Goal: Task Accomplishment & Management: Use online tool/utility

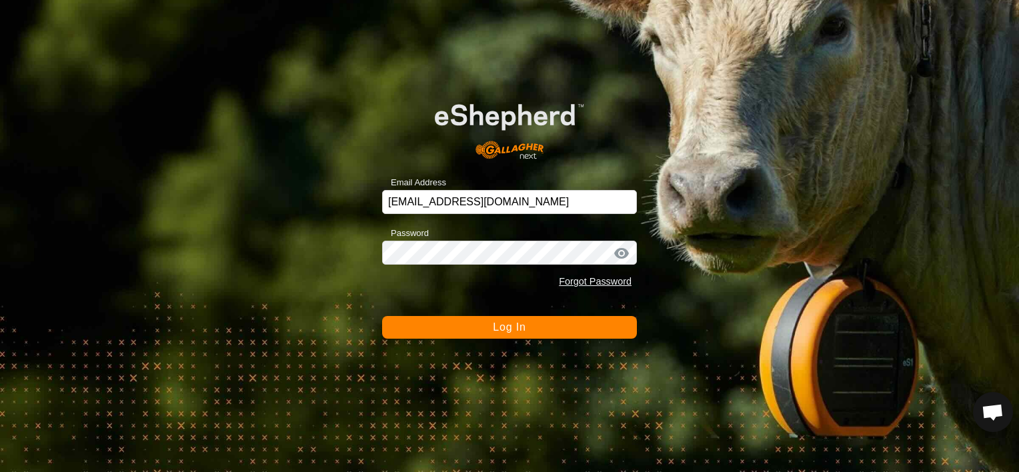
scroll to position [4704, 0]
click at [560, 328] on button "Log In" at bounding box center [509, 327] width 255 height 23
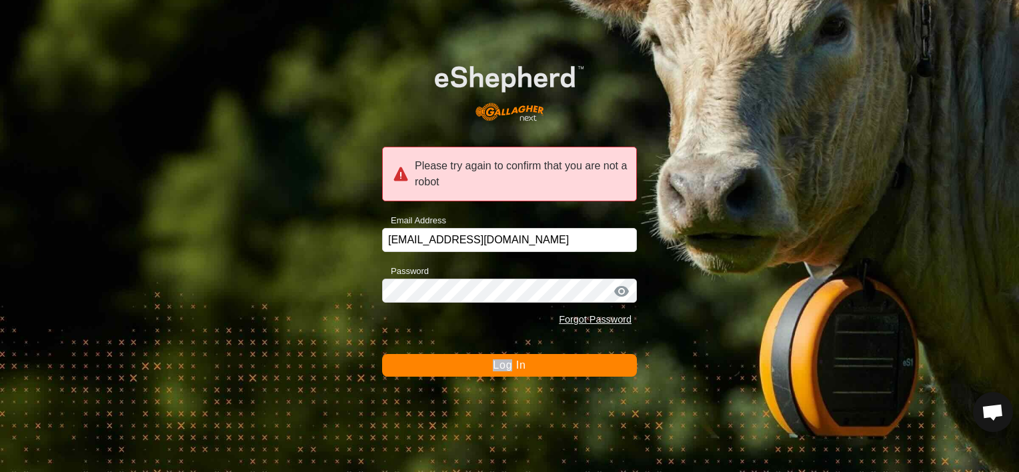
drag, startPoint x: 560, startPoint y: 328, endPoint x: 393, endPoint y: 336, distance: 167.6
click at [393, 336] on form "Please try again to confirm that you are not a robot Email Address shiellcanyon…" at bounding box center [509, 211] width 255 height 332
click at [0, 269] on div "Please try again to confirm that you are not a robot Email Address shiellcanyon…" at bounding box center [509, 236] width 1019 height 472
click at [442, 359] on button "Log In" at bounding box center [509, 365] width 255 height 23
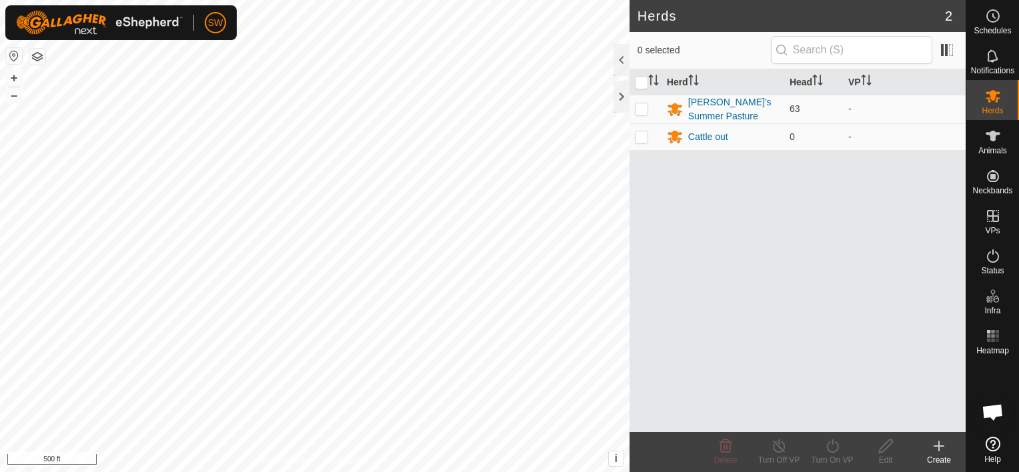
scroll to position [4704, 0]
click at [536, 472] on html "SW Schedules Notifications Herds Animals Neckbands VPs Status Infra Heatmap Hel…" at bounding box center [509, 236] width 1019 height 472
click at [359, 472] on html "SW Schedules Notifications Herds Animals Neckbands VPs Status Infra Heatmap Hel…" at bounding box center [509, 236] width 1019 height 472
drag, startPoint x: 243, startPoint y: 100, endPoint x: 215, endPoint y: 93, distance: 28.2
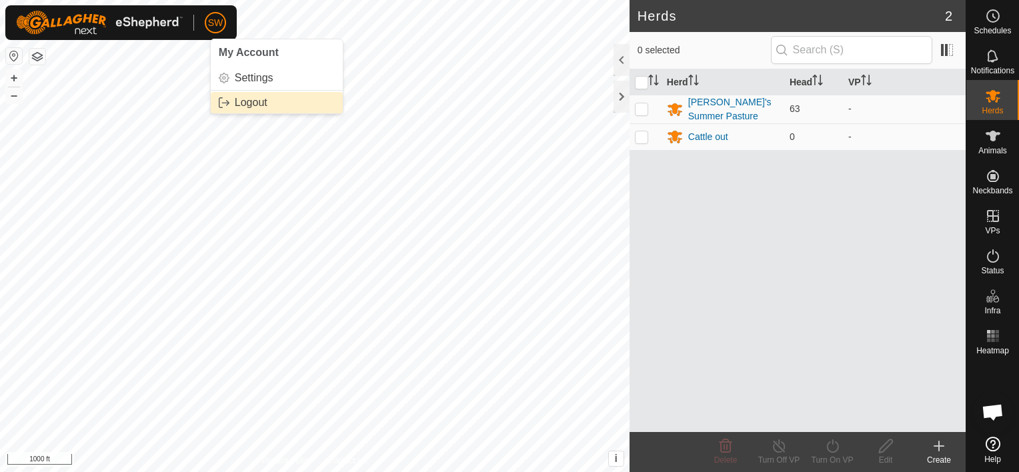
click at [215, 93] on link "Logout" at bounding box center [277, 102] width 132 height 21
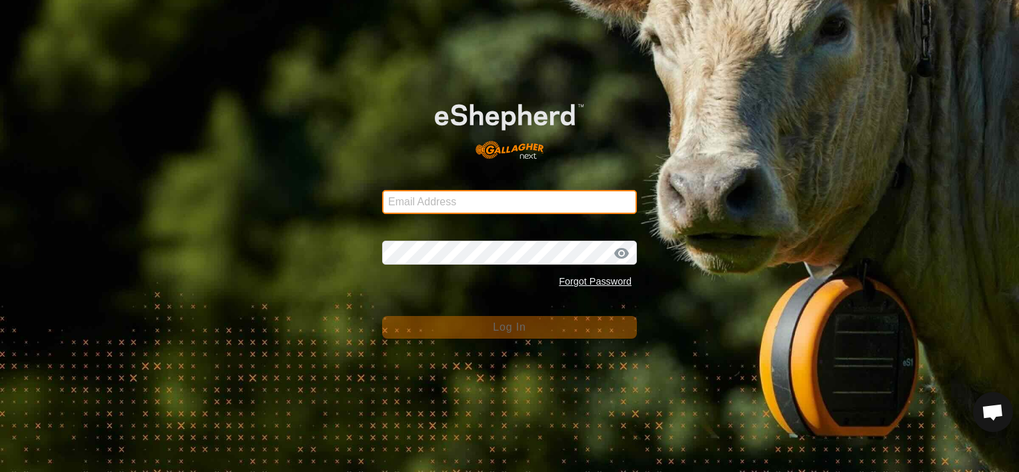
type input "[EMAIL_ADDRESS][DOMAIN_NAME]"
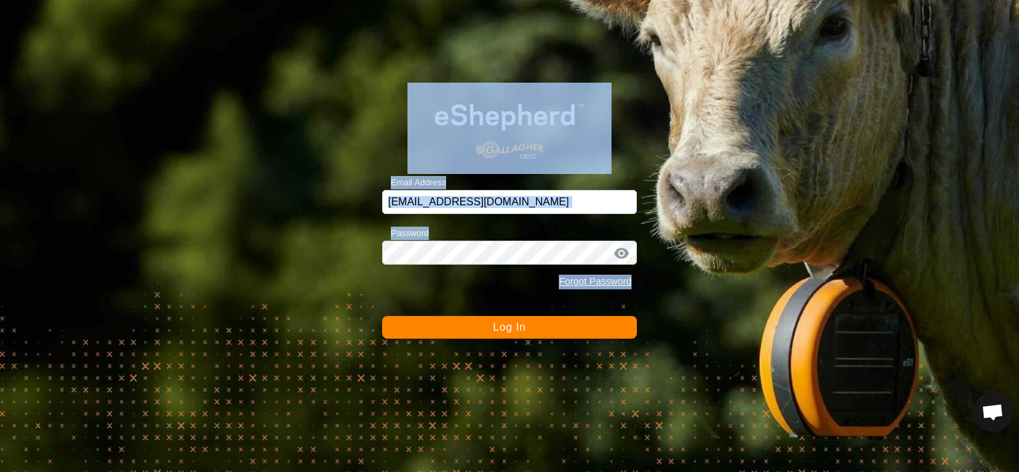
drag, startPoint x: 215, startPoint y: 93, endPoint x: 402, endPoint y: 322, distance: 294.4
click at [402, 322] on div "Email Address [EMAIL_ADDRESS][DOMAIN_NAME] Password Forgot Password Log In" at bounding box center [509, 236] width 1019 height 472
click at [402, 322] on button "Log In" at bounding box center [509, 327] width 255 height 23
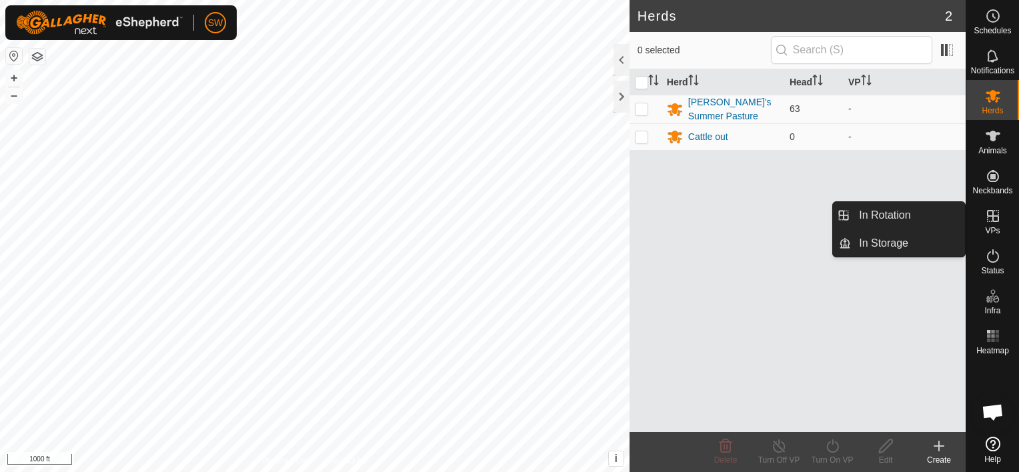
drag, startPoint x: 992, startPoint y: 213, endPoint x: 990, endPoint y: 227, distance: 14.2
click at [990, 227] on span "VPs" at bounding box center [992, 231] width 15 height 8
click at [941, 219] on link "In Rotation" at bounding box center [908, 215] width 114 height 27
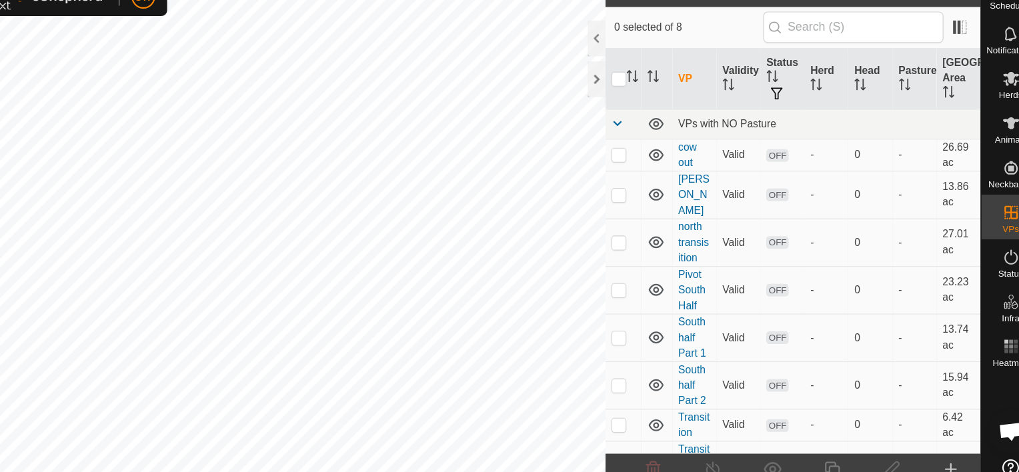
click at [927, 444] on create-svg-icon at bounding box center [939, 446] width 53 height 16
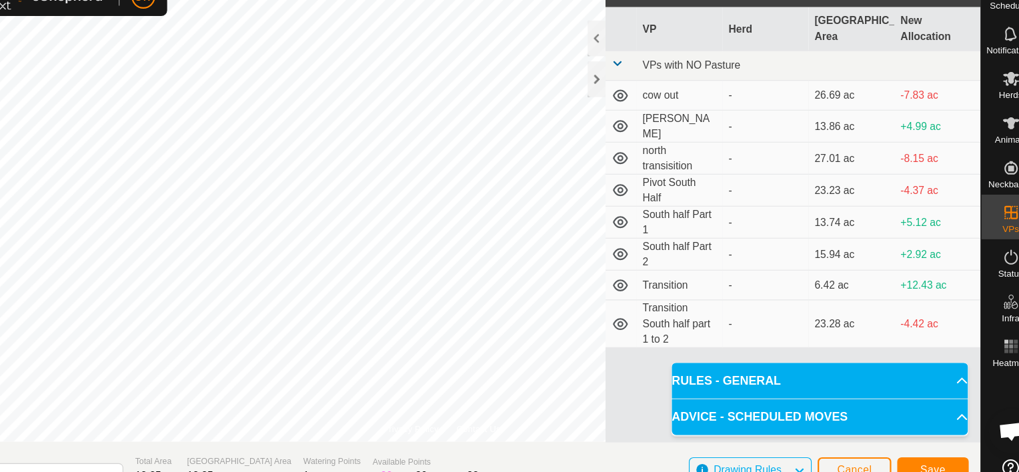
drag, startPoint x: 576, startPoint y: 432, endPoint x: 508, endPoint y: 426, distance: 68.3
click at [508, 426] on section "Virtual Paddock [DATE] 160411 Total Area 18.85 ac Grazing Area 18.85 ac Waterin…" at bounding box center [483, 447] width 966 height 51
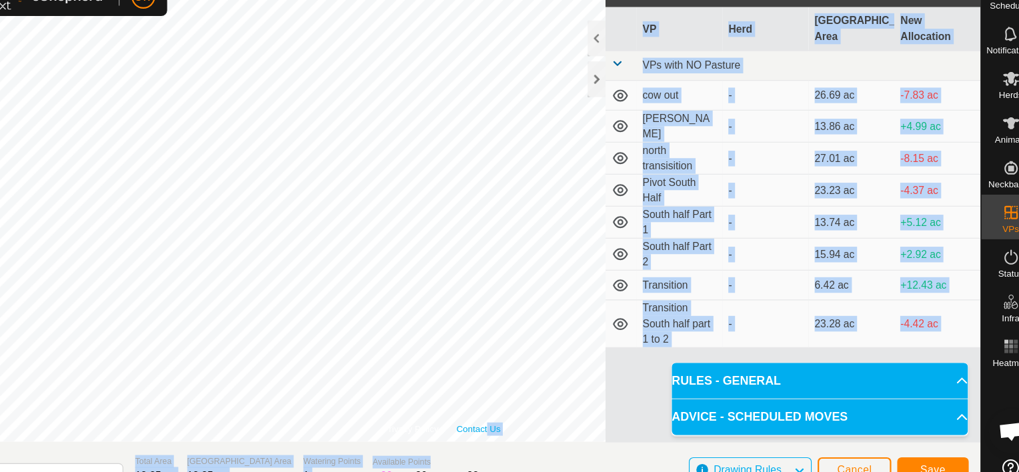
drag, startPoint x: 508, startPoint y: 426, endPoint x: 523, endPoint y: 413, distance: 19.8
click at [523, 413] on div "Privacy Policy Contact Us + – ⇧ i This application includes HERE Maps. © 2024 H…" at bounding box center [483, 236] width 966 height 472
drag, startPoint x: 523, startPoint y: 413, endPoint x: 512, endPoint y: 440, distance: 29.4
click at [512, 440] on section "Virtual Paddock [DATE] 160411 Total Area 18.85 ac Grazing Area 18.85 ac Waterin…" at bounding box center [483, 447] width 966 height 51
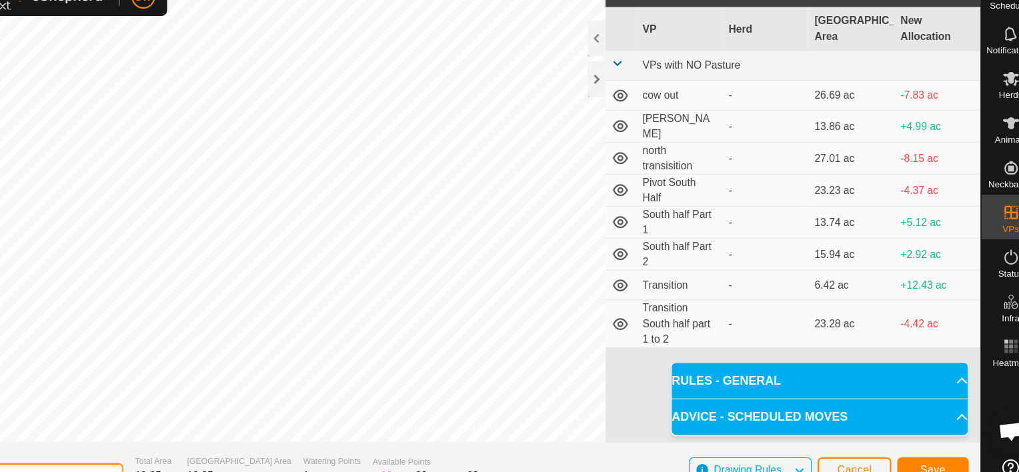
click at [138, 444] on input "[DATE] 160411" at bounding box center [104, 452] width 187 height 23
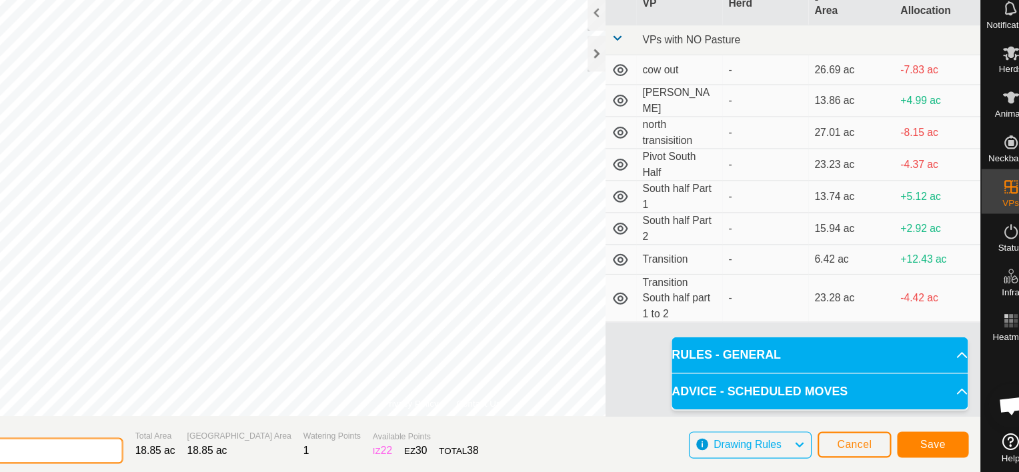
click at [157, 450] on input "[DATE] 160411" at bounding box center [104, 452] width 187 height 23
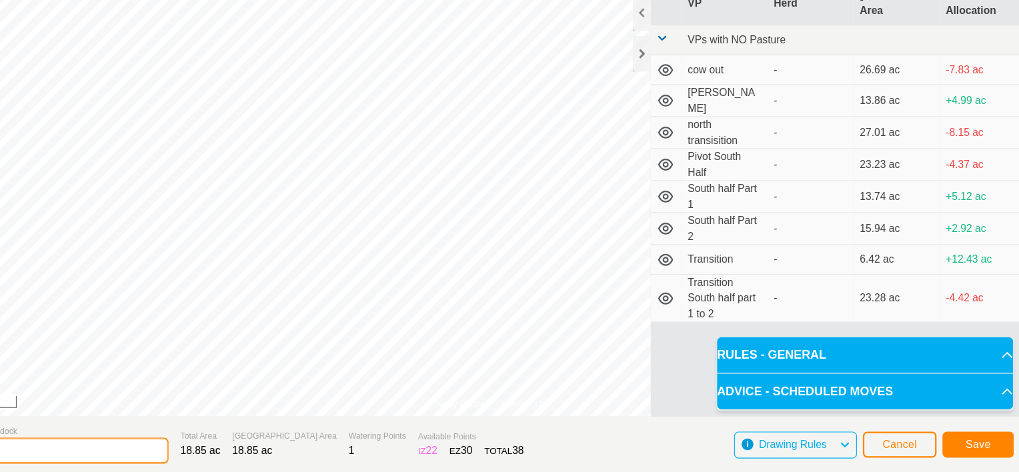
type input "2"
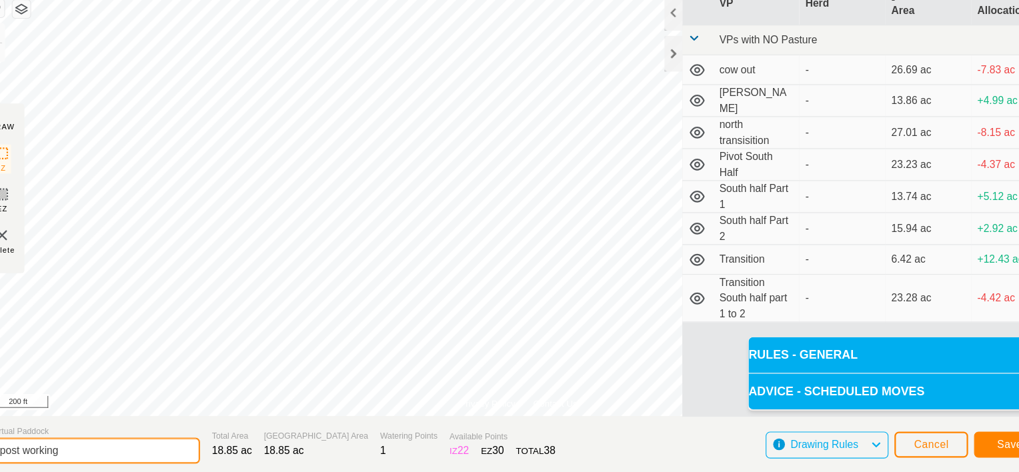
type input "post working"
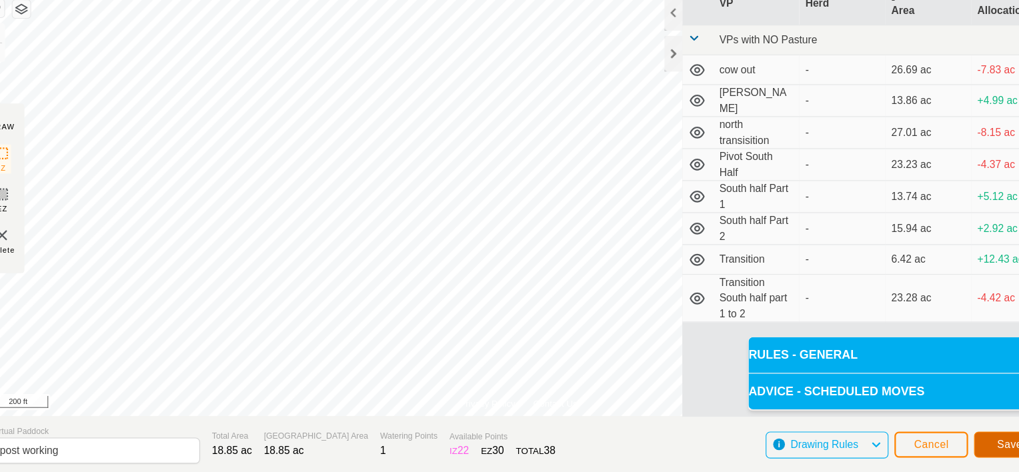
click at [903, 438] on button "Save" at bounding box center [923, 447] width 64 height 23
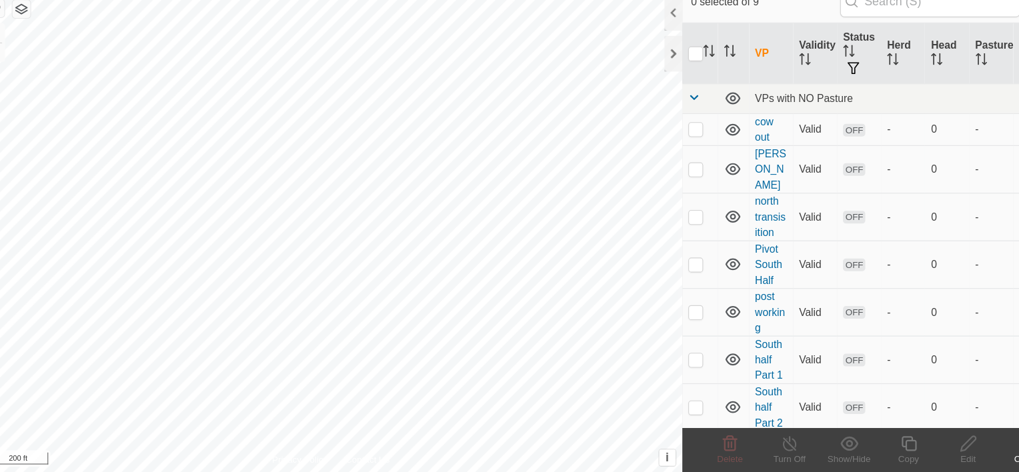
click at [630, 55] on div "0 selected of 9" at bounding box center [798, 50] width 336 height 37
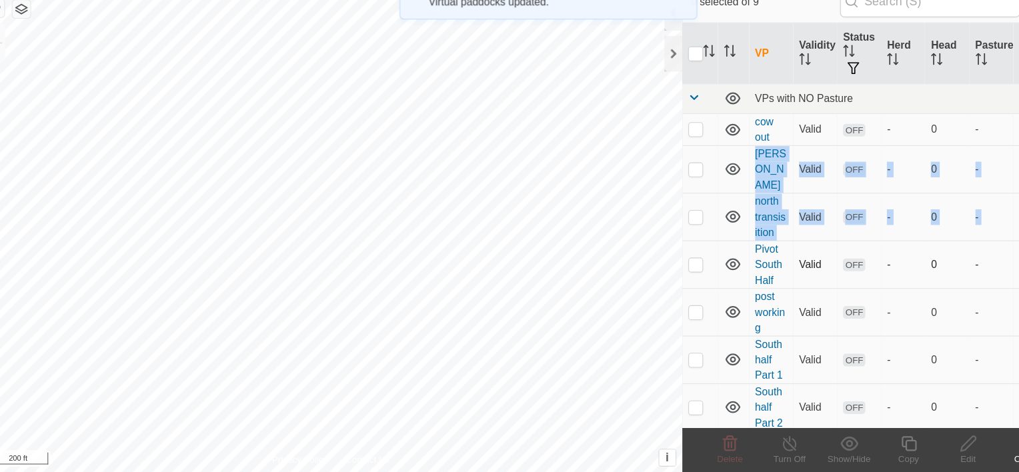
drag, startPoint x: 881, startPoint y: 166, endPoint x: 687, endPoint y: 265, distance: 217.8
click at [687, 265] on tbody "VPs with NO Pasture cow out Valid OFF - 0 - 26.69 ac [PERSON_NAME] Valid OFF - …" at bounding box center [798, 335] width 336 height 425
drag, startPoint x: 850, startPoint y: 136, endPoint x: 772, endPoint y: 147, distance: 78.2
click at [772, 147] on td "VPs with NO Pasture" at bounding box center [828, 136] width 276 height 27
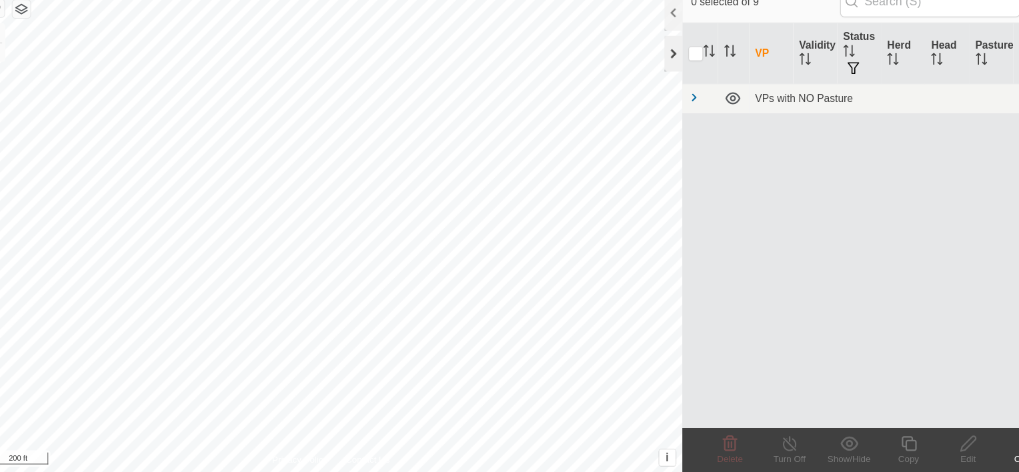
click at [619, 95] on div at bounding box center [622, 97] width 16 height 32
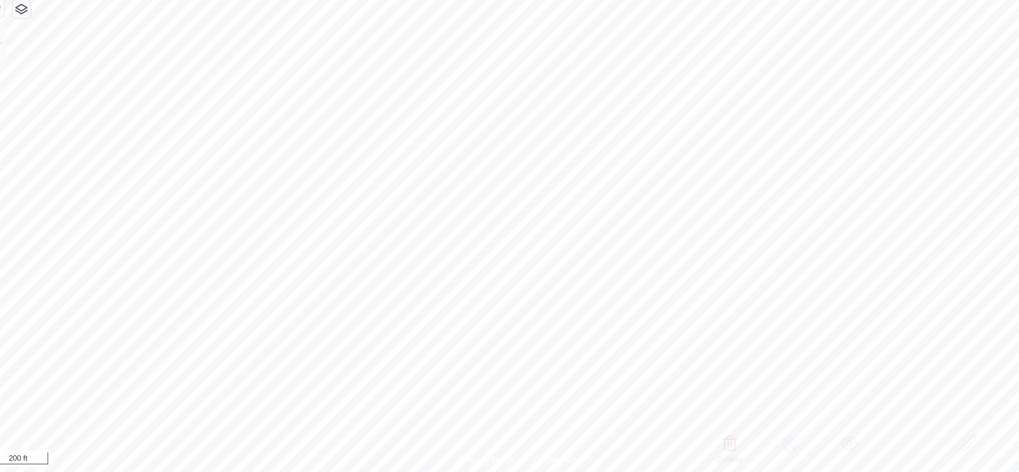
click at [298, 472] on html "SW Schedules Notifications Herds Animals Neckbands VPs Status Infra Heatmap Hel…" at bounding box center [509, 236] width 1019 height 472
click at [15, 83] on button "+" at bounding box center [14, 78] width 16 height 16
click at [43, 53] on button "button" at bounding box center [37, 57] width 16 height 16
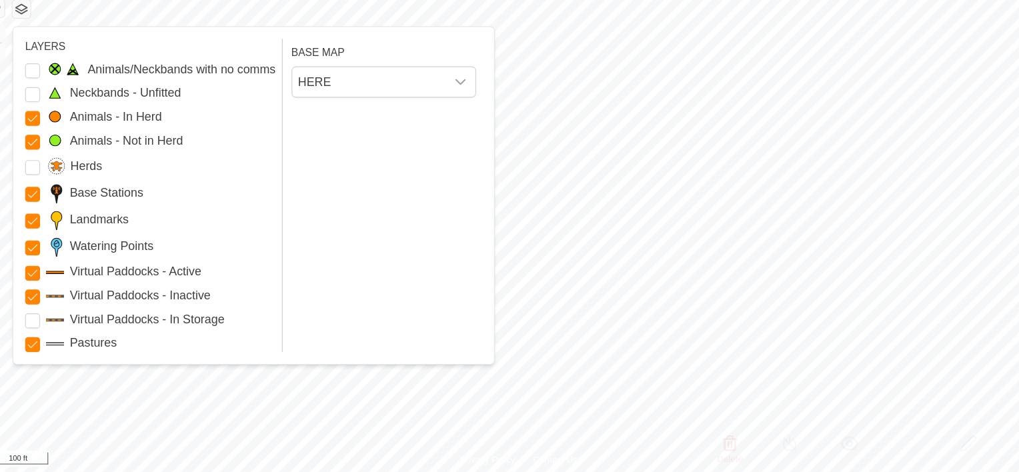
click at [43, 53] on button "button" at bounding box center [37, 57] width 16 height 16
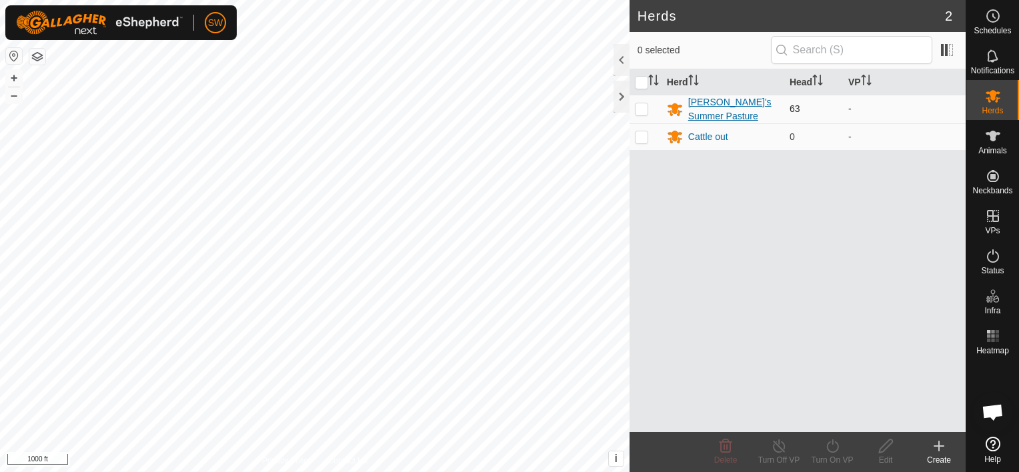
scroll to position [4704, 0]
click at [690, 103] on div "[PERSON_NAME]'s Summer Pasture" at bounding box center [733, 109] width 91 height 28
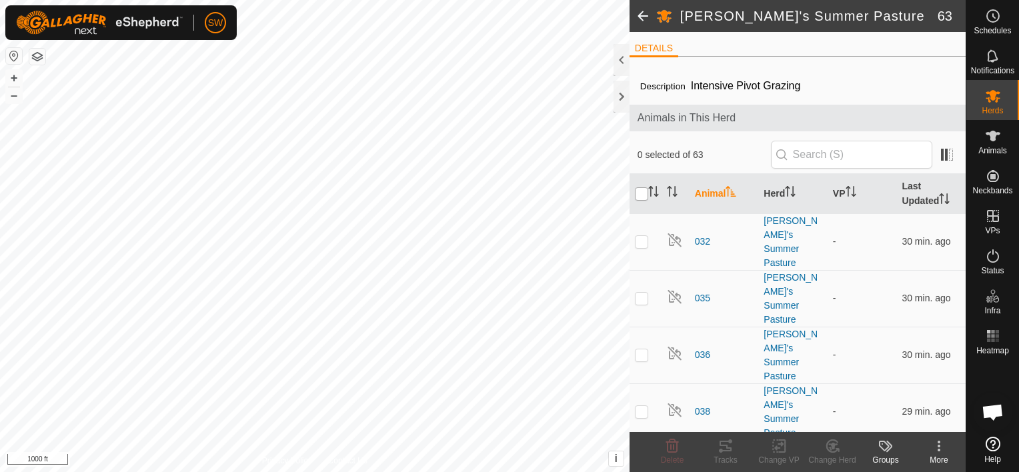
click at [640, 191] on input "checkbox" at bounding box center [641, 193] width 13 height 13
checkbox input "true"
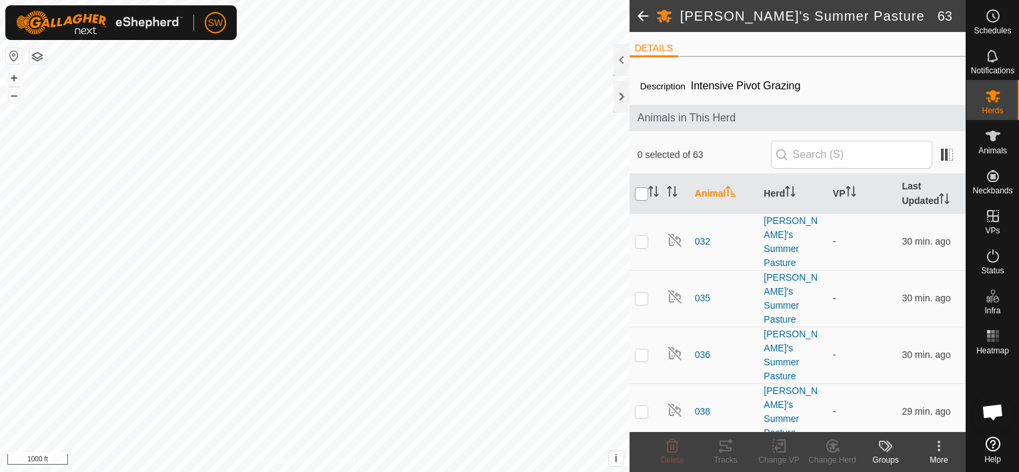
checkbox input "true"
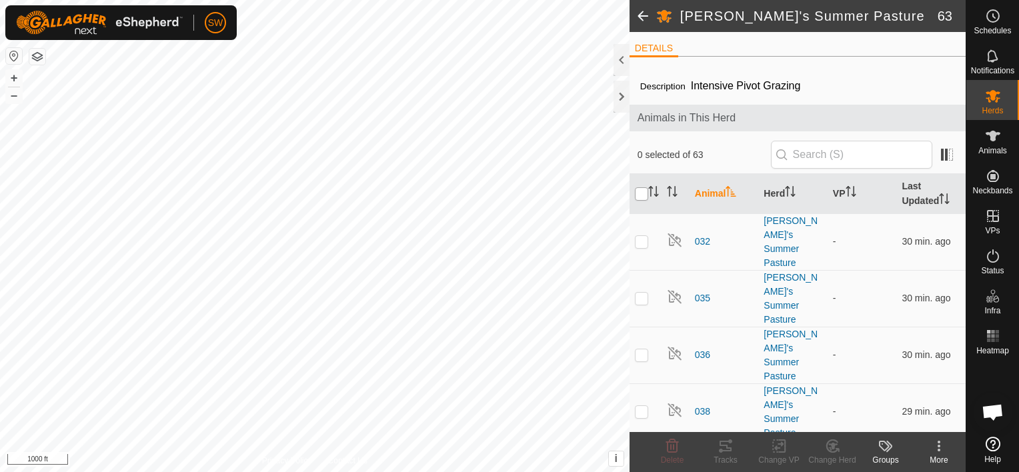
checkbox input "true"
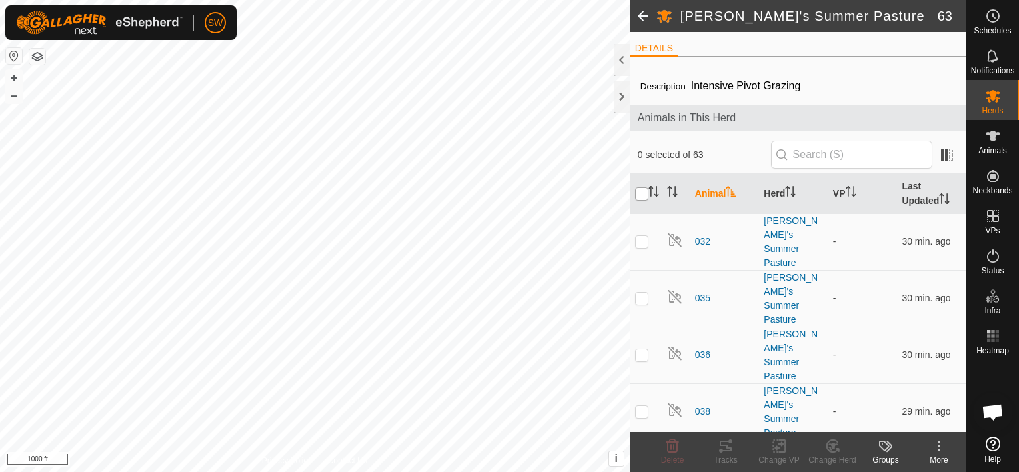
checkbox input "true"
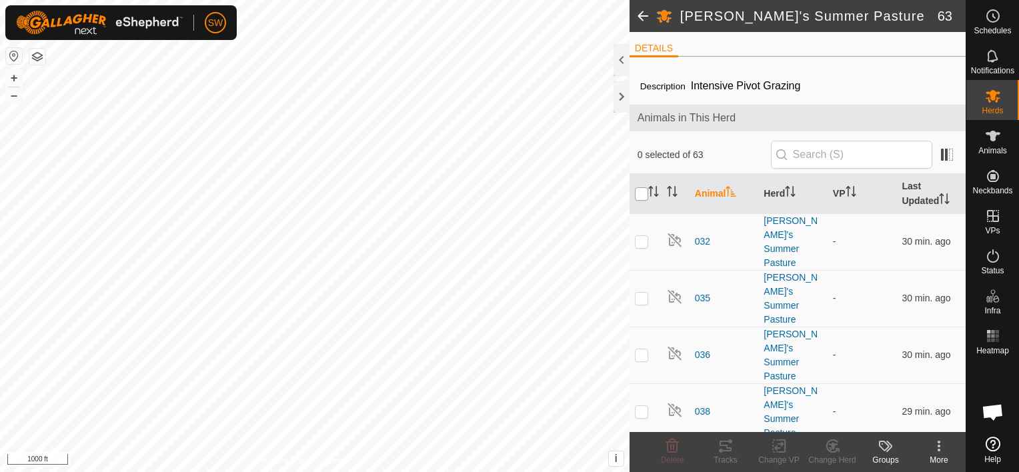
checkbox input "true"
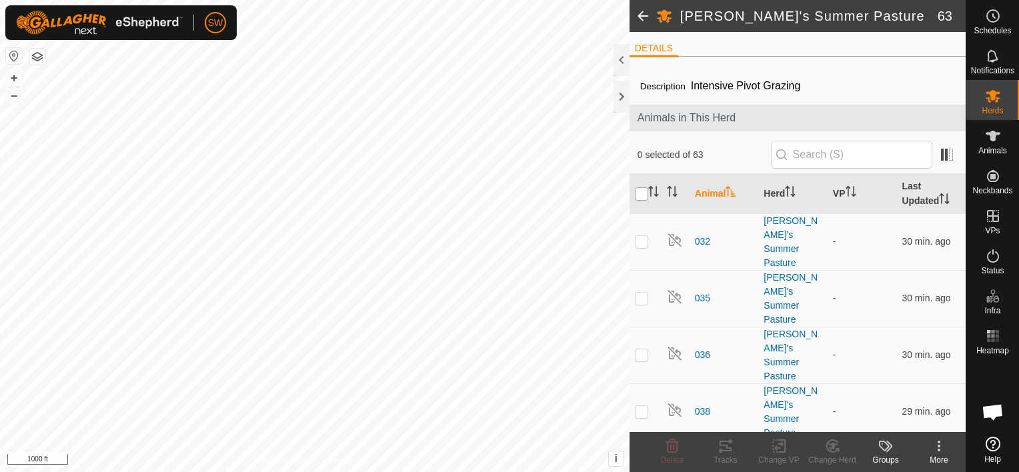
checkbox input "true"
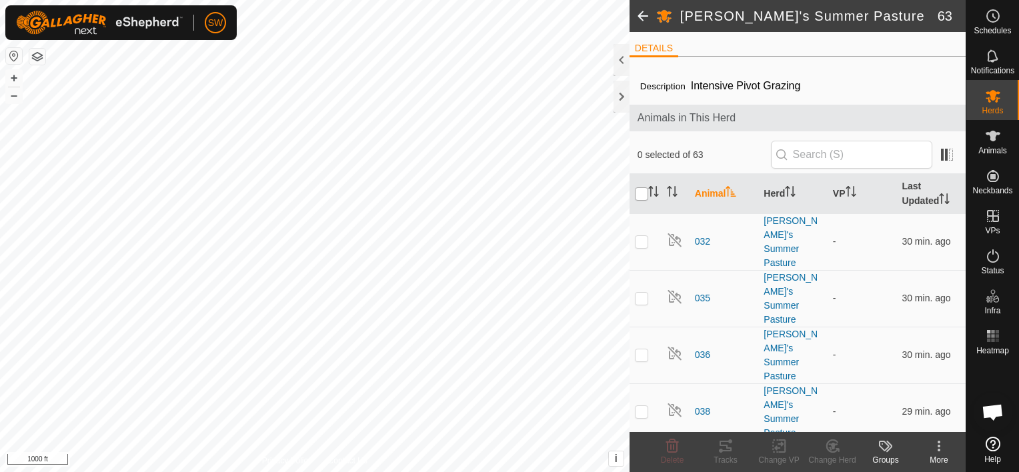
checkbox input "true"
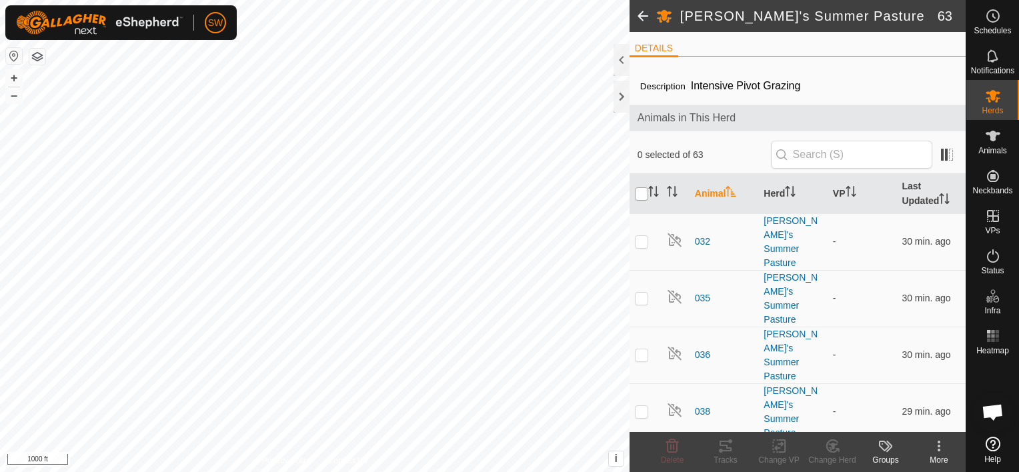
checkbox input "true"
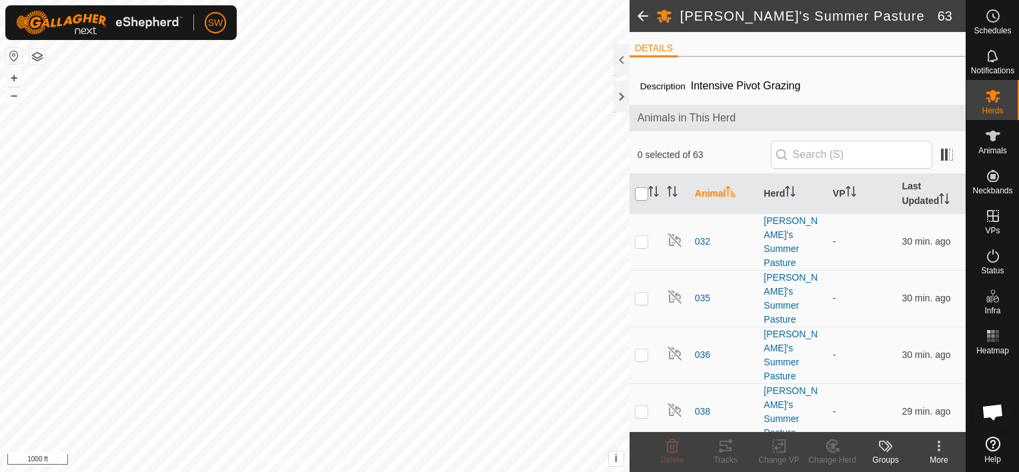
checkbox input "true"
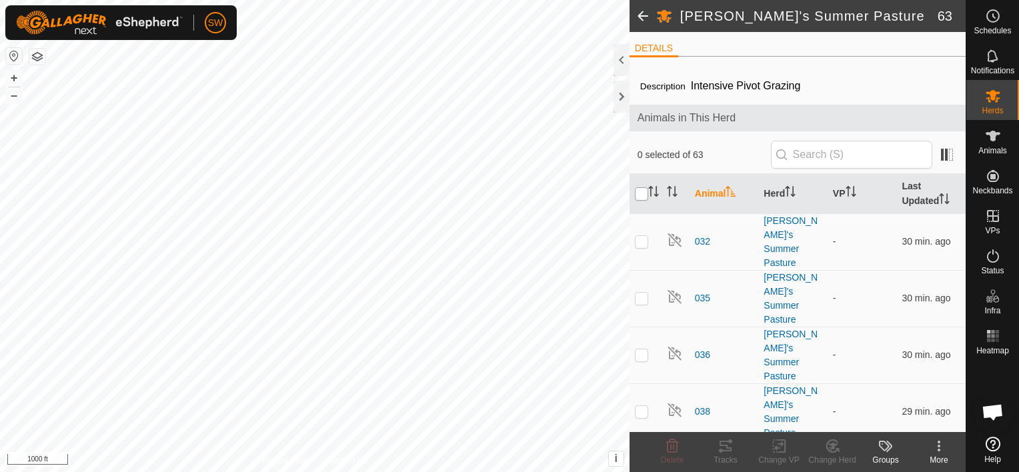
checkbox input "true"
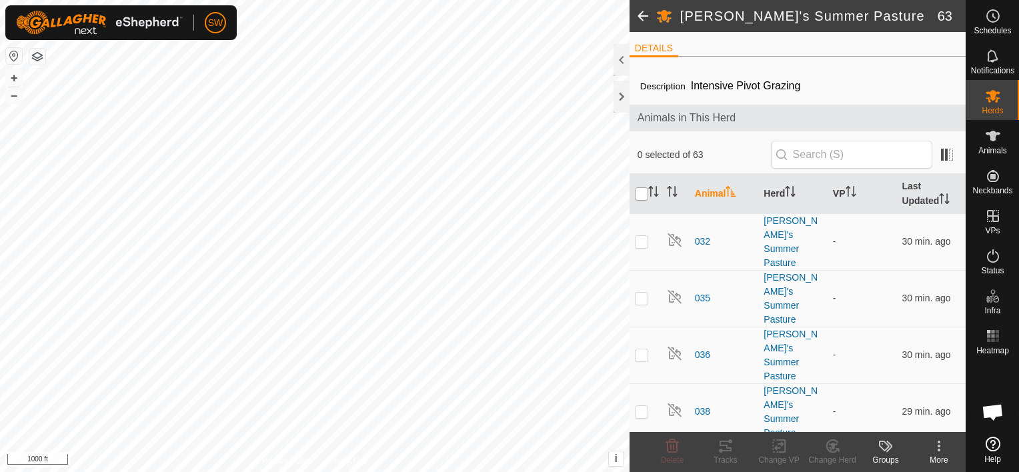
checkbox input "true"
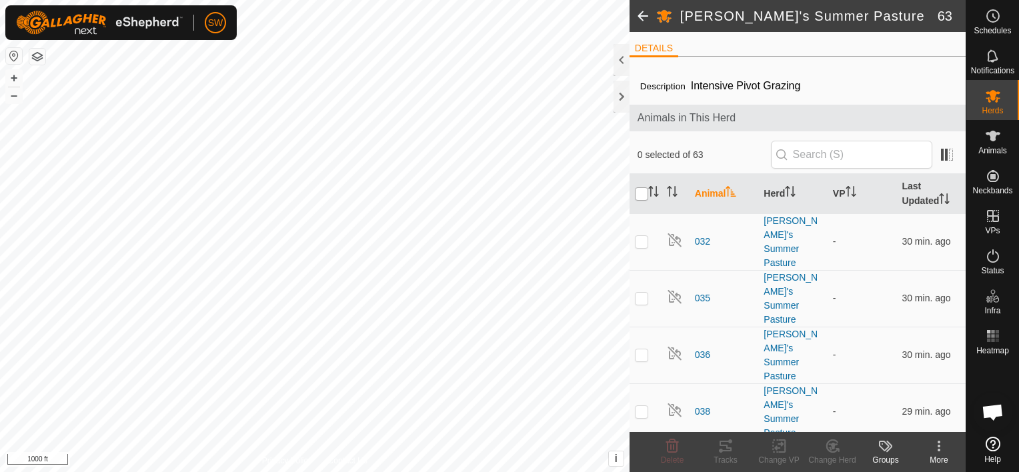
checkbox input "true"
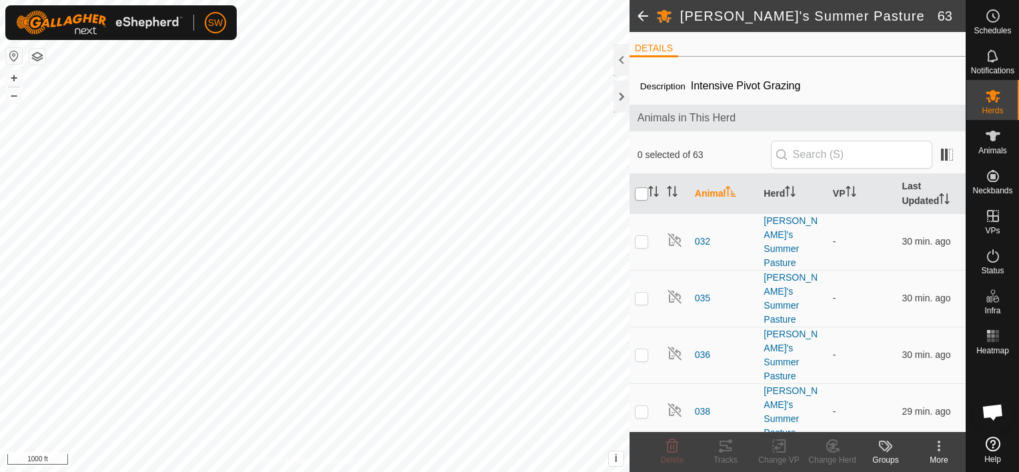
checkbox input "true"
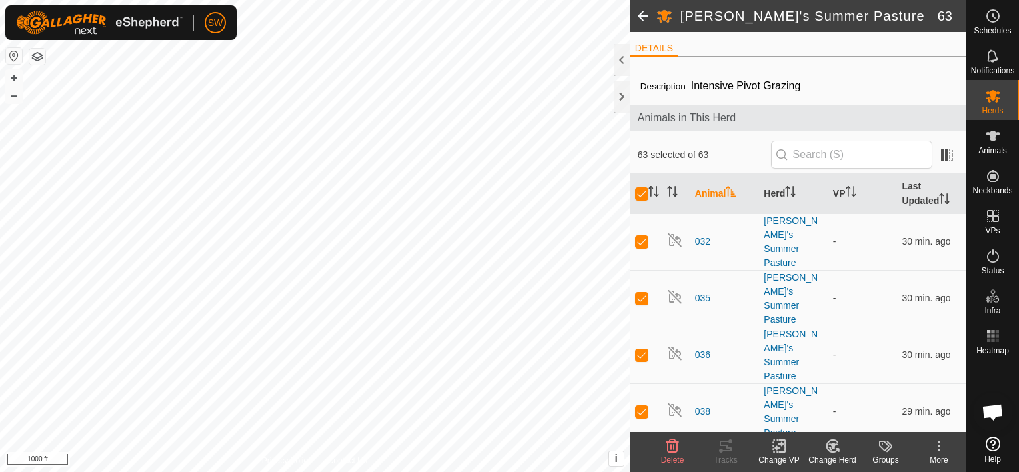
click at [776, 442] on icon at bounding box center [779, 446] width 17 height 16
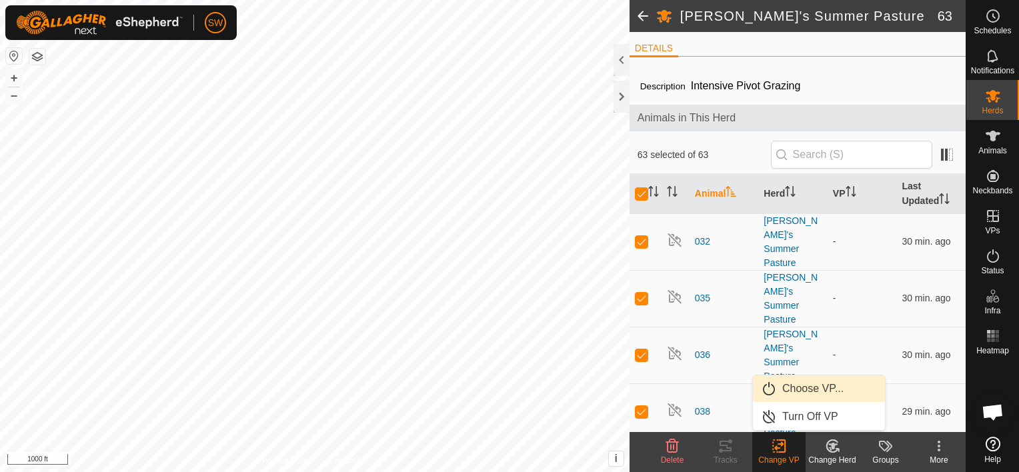
click at [800, 398] on link "Choose VP..." at bounding box center [819, 389] width 132 height 27
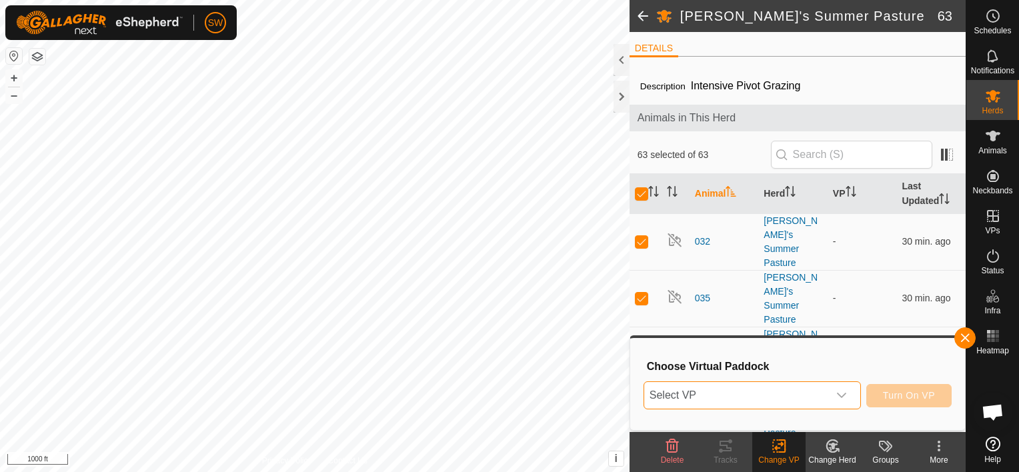
click at [800, 398] on span "Select VP" at bounding box center [736, 395] width 184 height 27
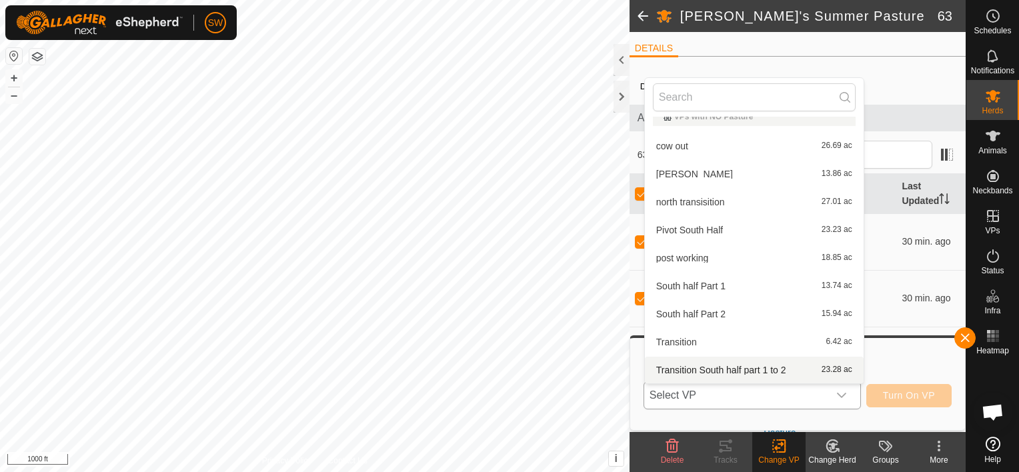
scroll to position [9, 0]
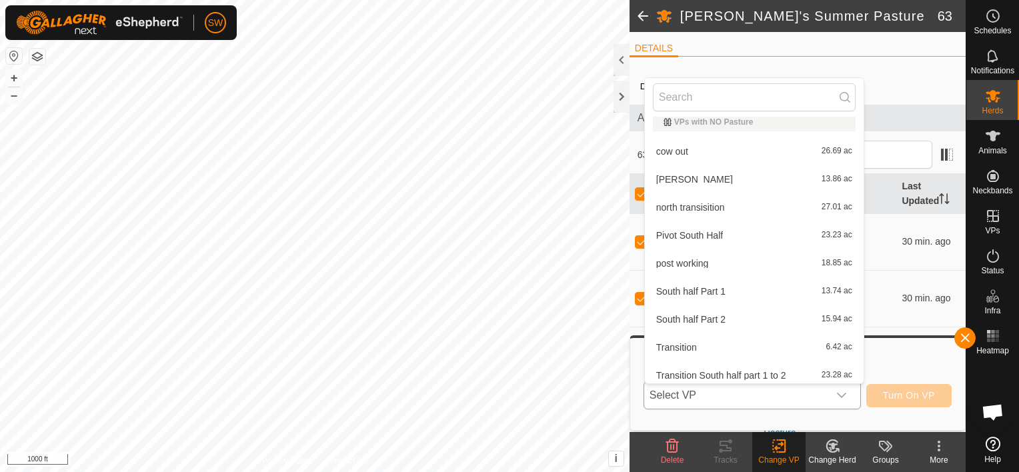
click at [752, 262] on li "post working 18.85 ac" at bounding box center [754, 263] width 219 height 27
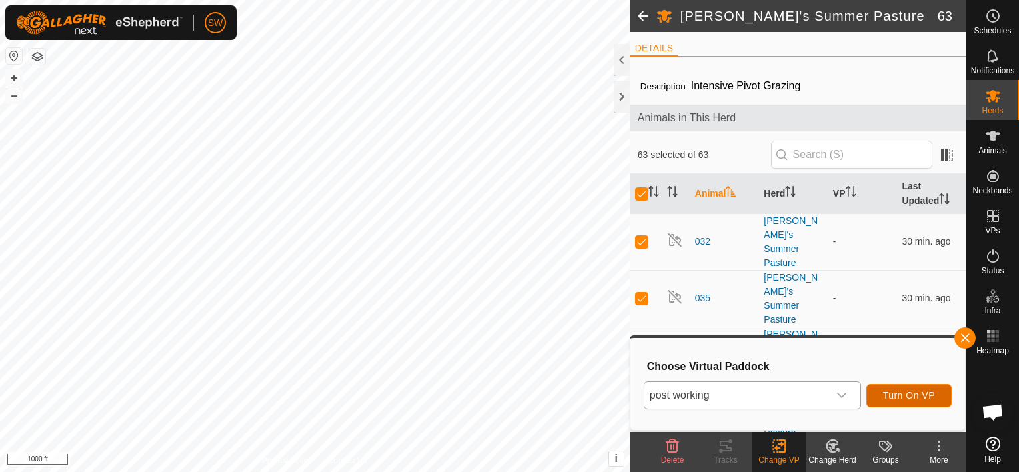
click at [897, 401] on button "Turn On VP" at bounding box center [908, 395] width 85 height 23
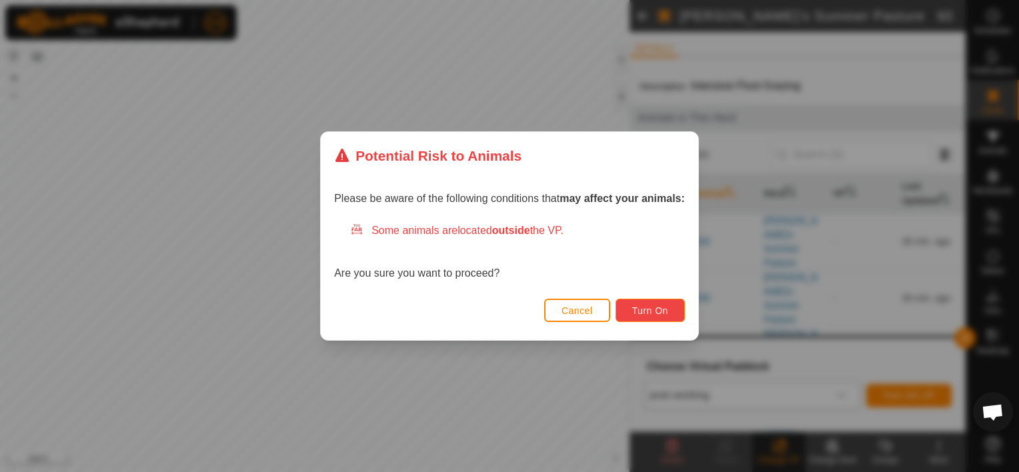
click at [645, 304] on button "Turn On" at bounding box center [650, 310] width 69 height 23
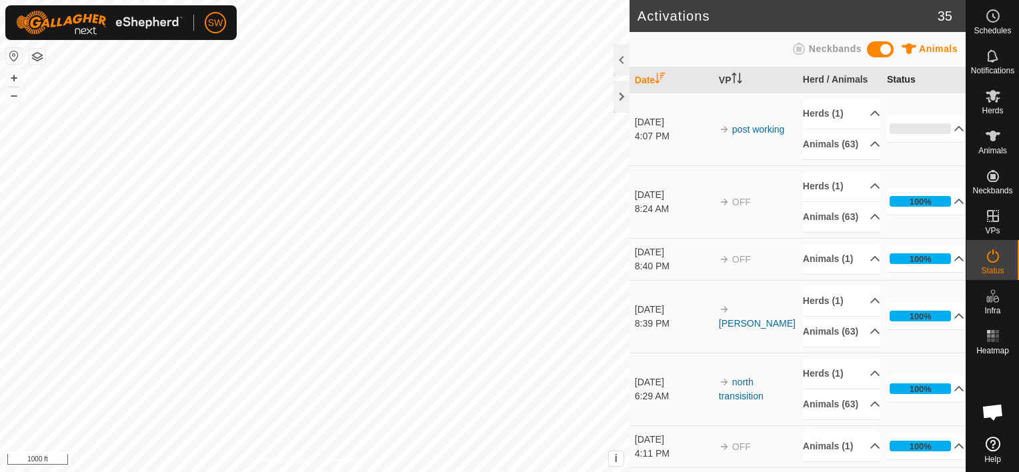
click at [915, 86] on th "Status" at bounding box center [924, 80] width 84 height 26
click at [241, 102] on link "Logout" at bounding box center [277, 102] width 132 height 21
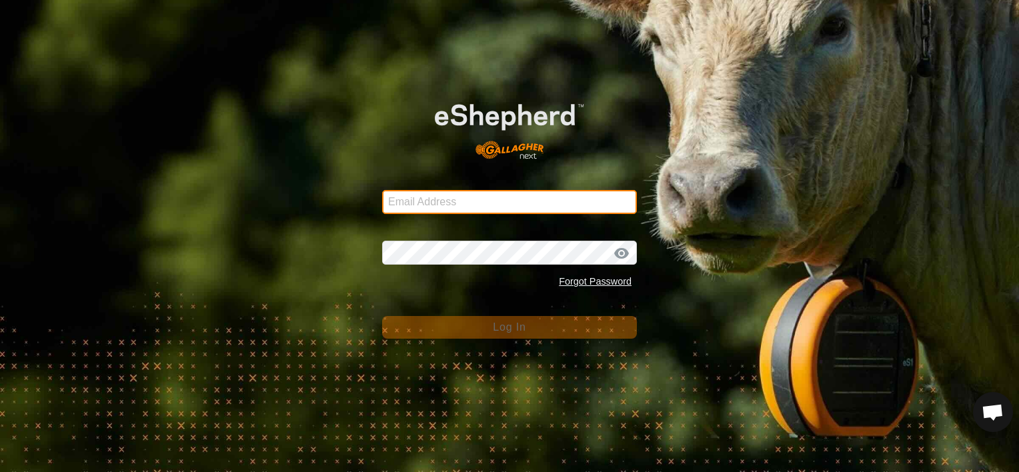
type input "[EMAIL_ADDRESS][DOMAIN_NAME]"
